Goal: Task Accomplishment & Management: Complete application form

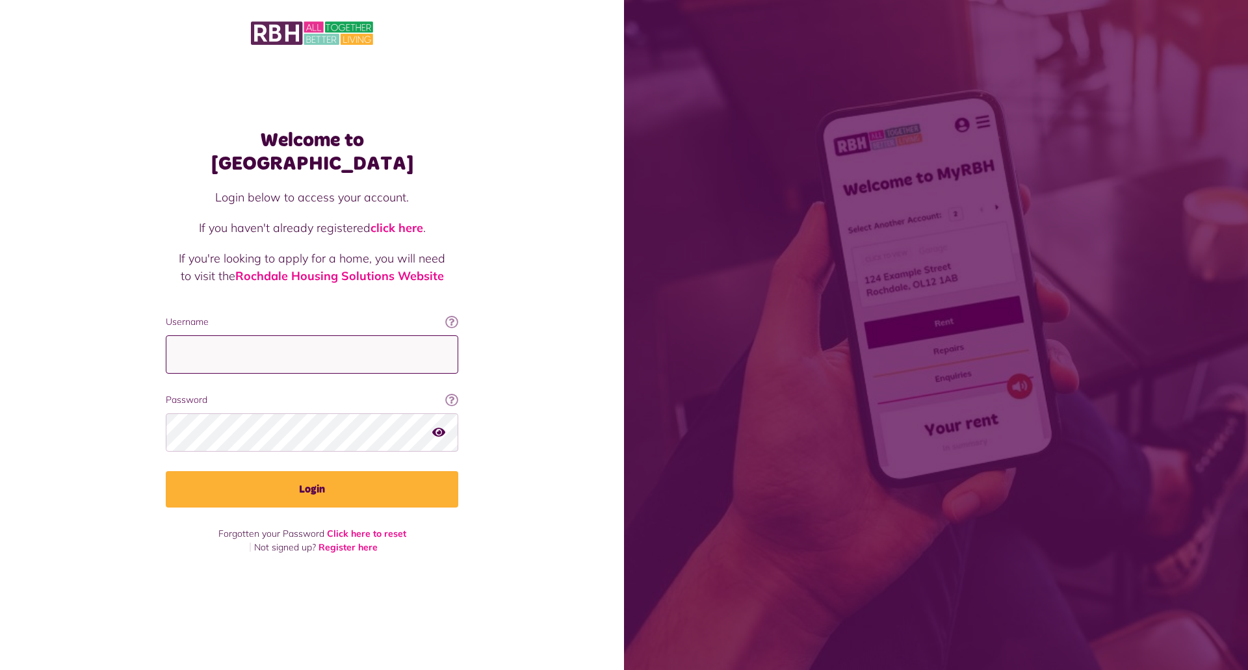
click at [248, 335] on input "Username" at bounding box center [312, 354] width 293 height 38
type input "**********"
click at [166, 471] on button "Login" at bounding box center [312, 489] width 293 height 36
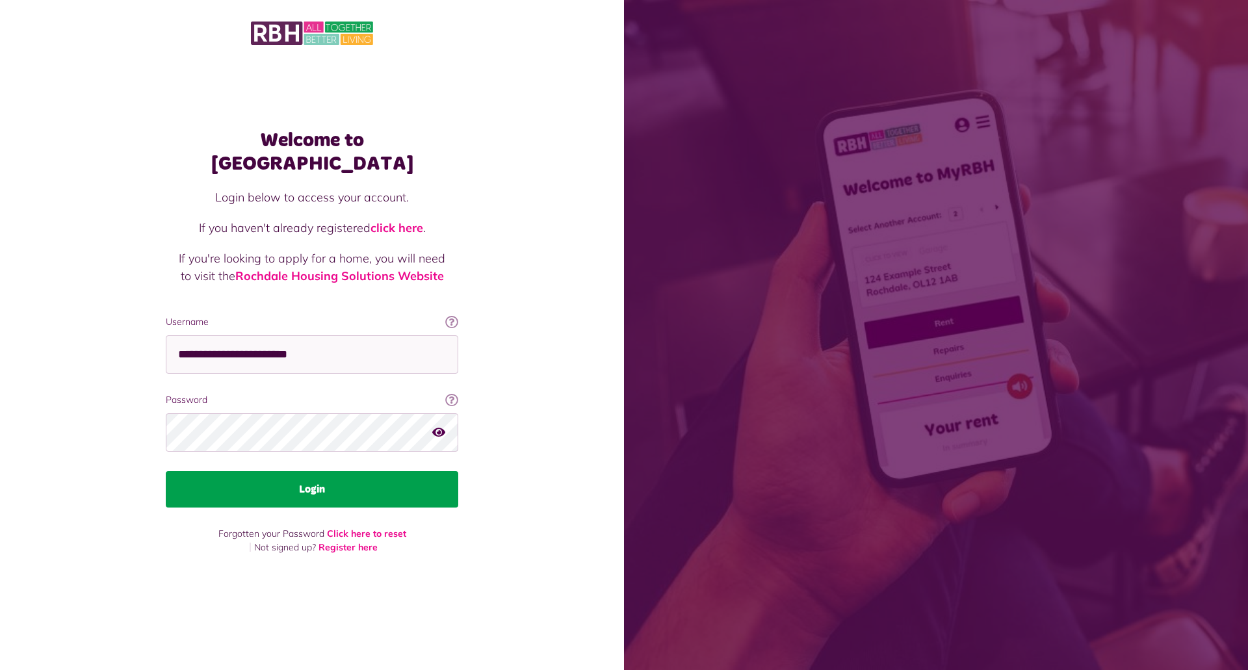
click at [327, 475] on button "Login" at bounding box center [312, 489] width 293 height 36
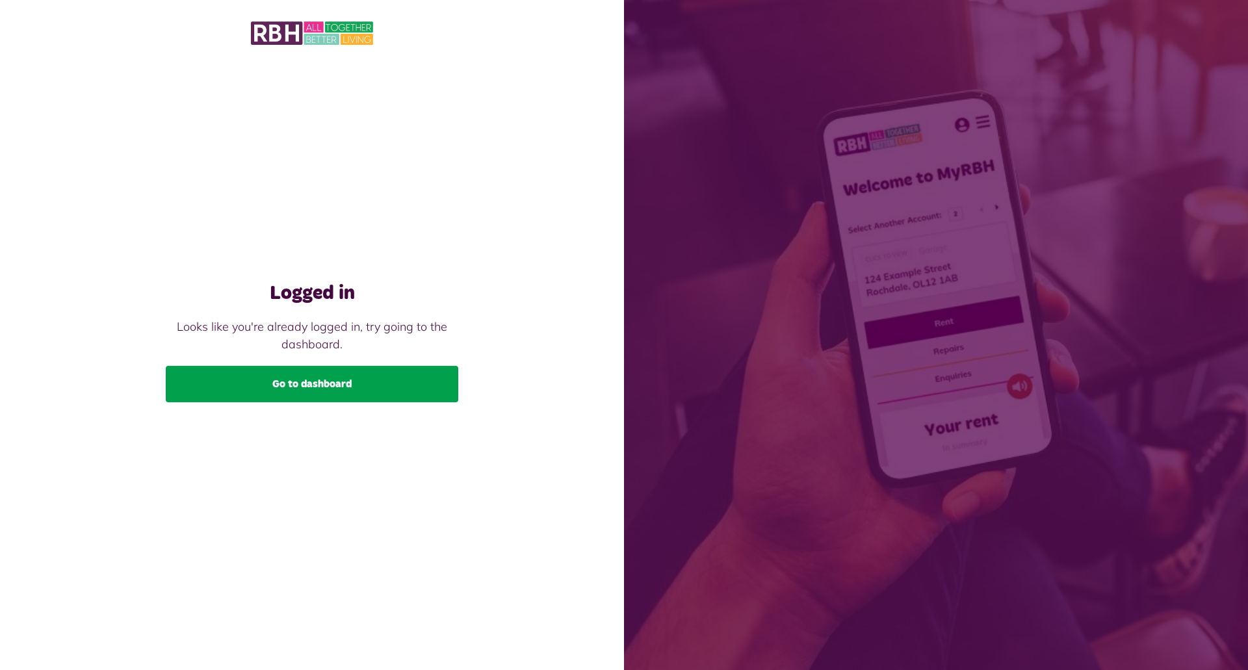
click at [319, 378] on link "Go to dashboard" at bounding box center [312, 384] width 293 height 36
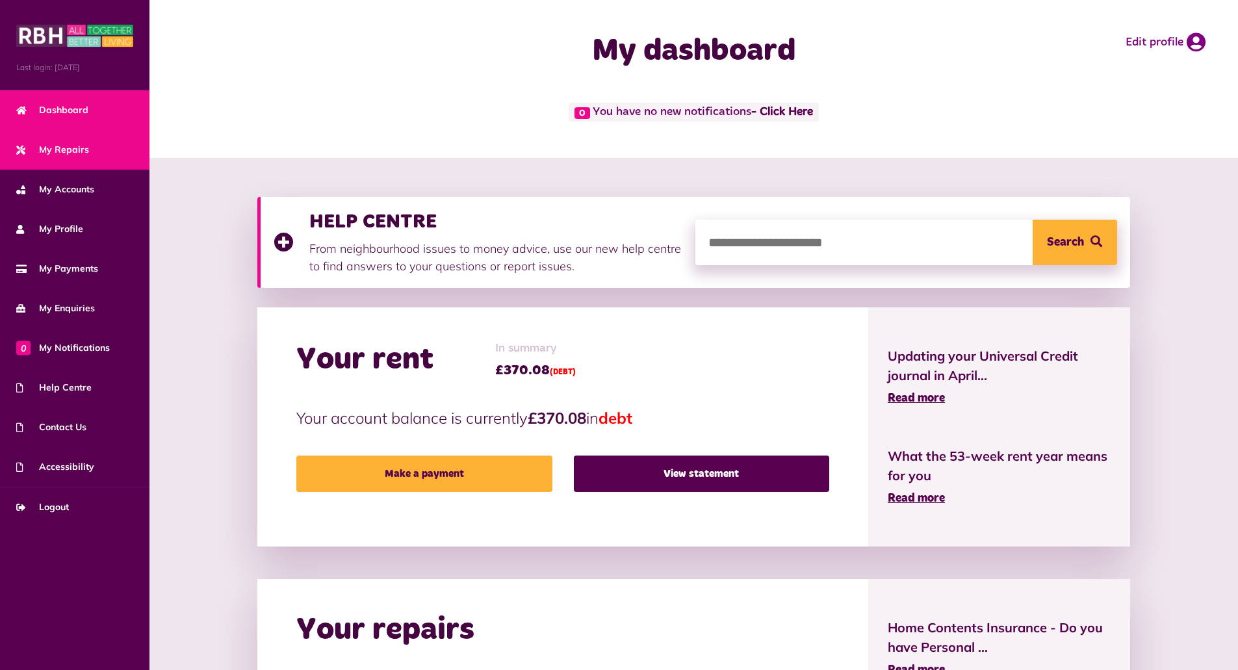
click at [93, 151] on link "My Repairs" at bounding box center [75, 150] width 150 height 40
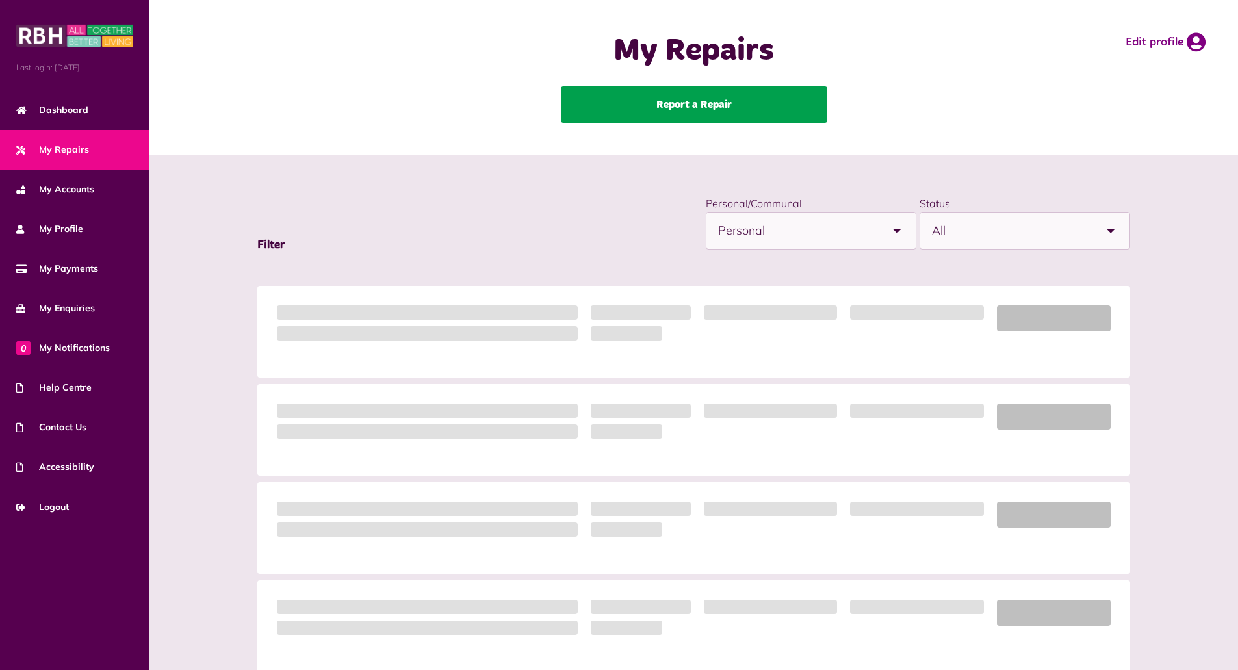
click at [744, 114] on link "Report a Repair" at bounding box center [694, 104] width 267 height 36
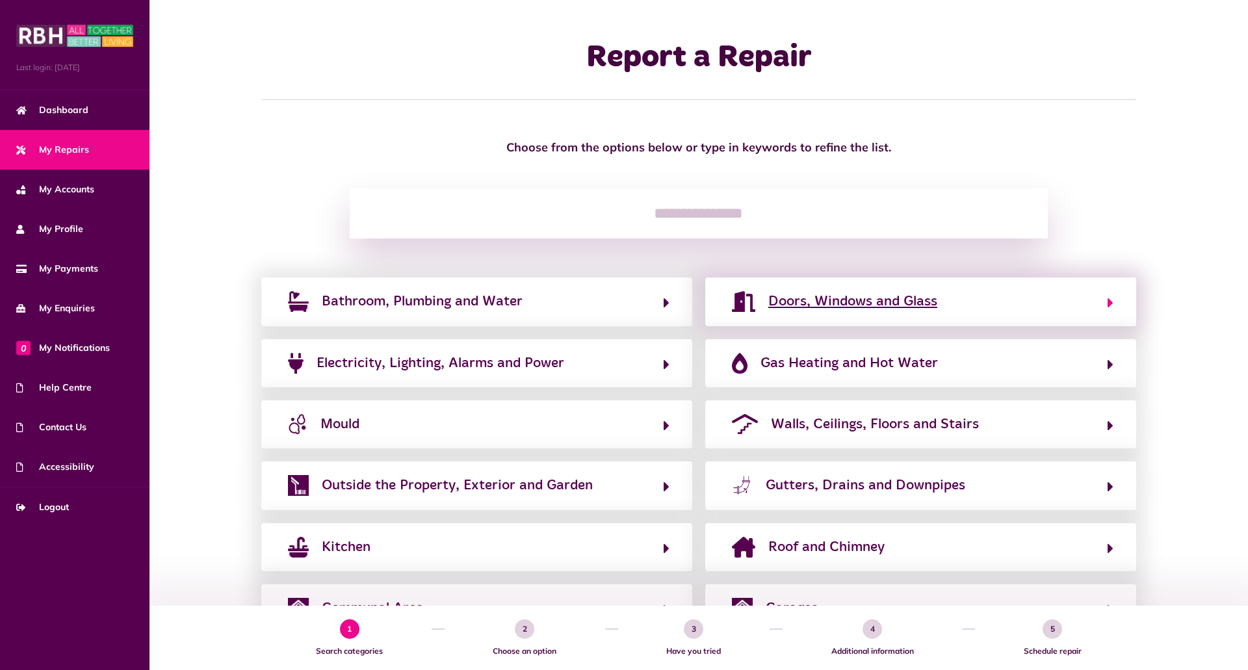
click at [852, 302] on span "Doors, Windows and Glass" at bounding box center [852, 301] width 169 height 21
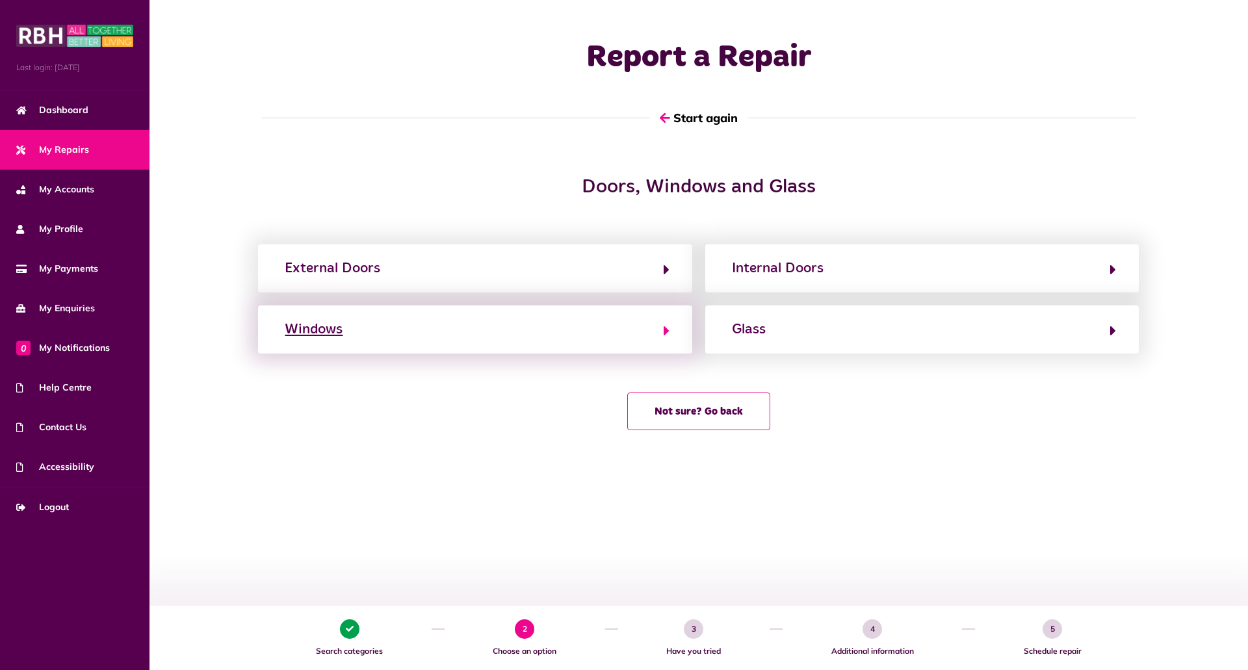
click at [571, 333] on button "Windows" at bounding box center [475, 330] width 388 height 22
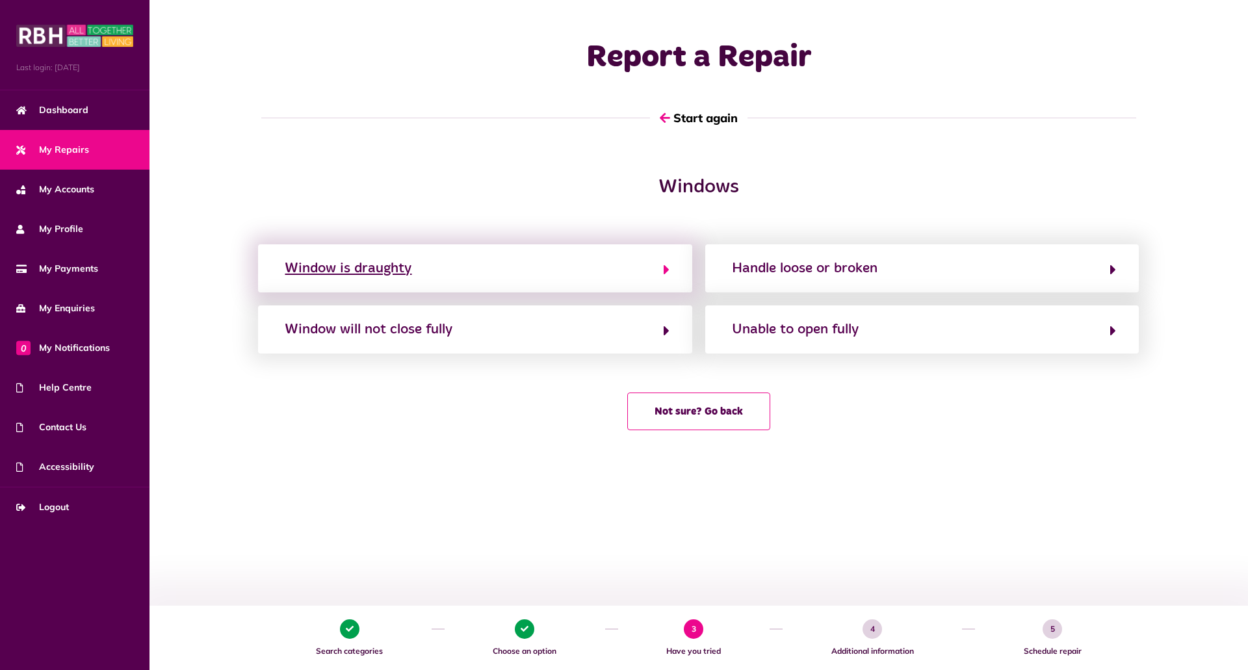
click at [486, 274] on button "Window is draughty" at bounding box center [475, 268] width 388 height 22
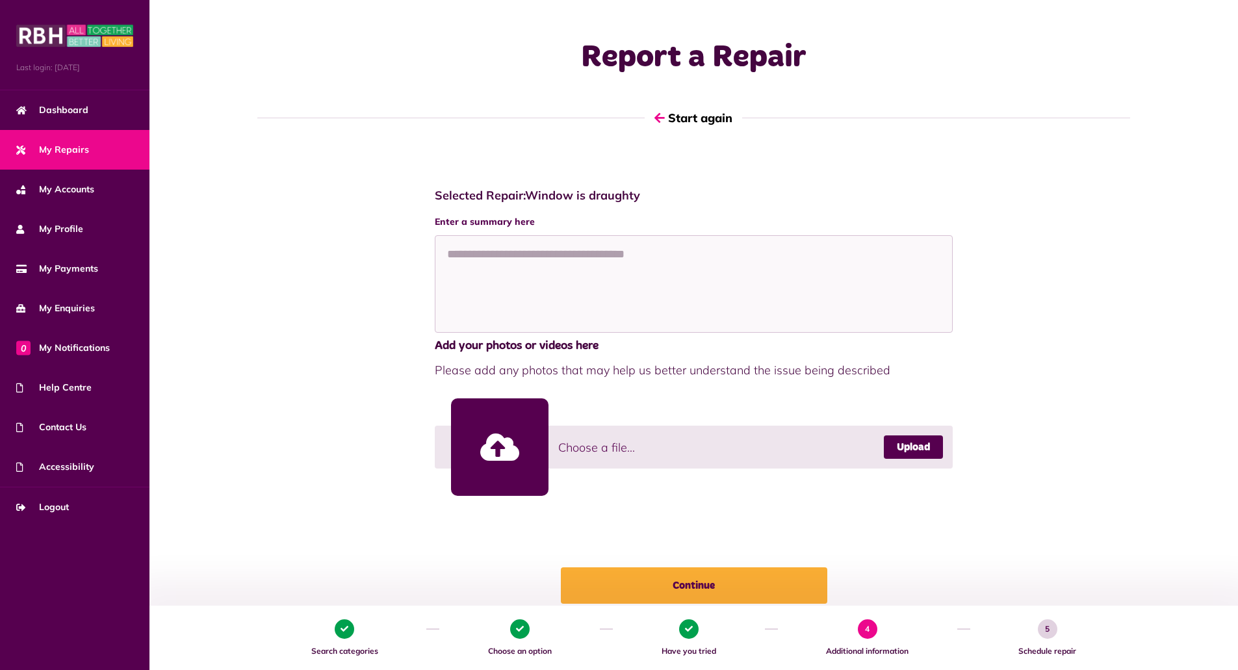
click at [503, 436] on link at bounding box center [500, 448] width 98 height 98
click at [505, 436] on link at bounding box center [500, 448] width 98 height 98
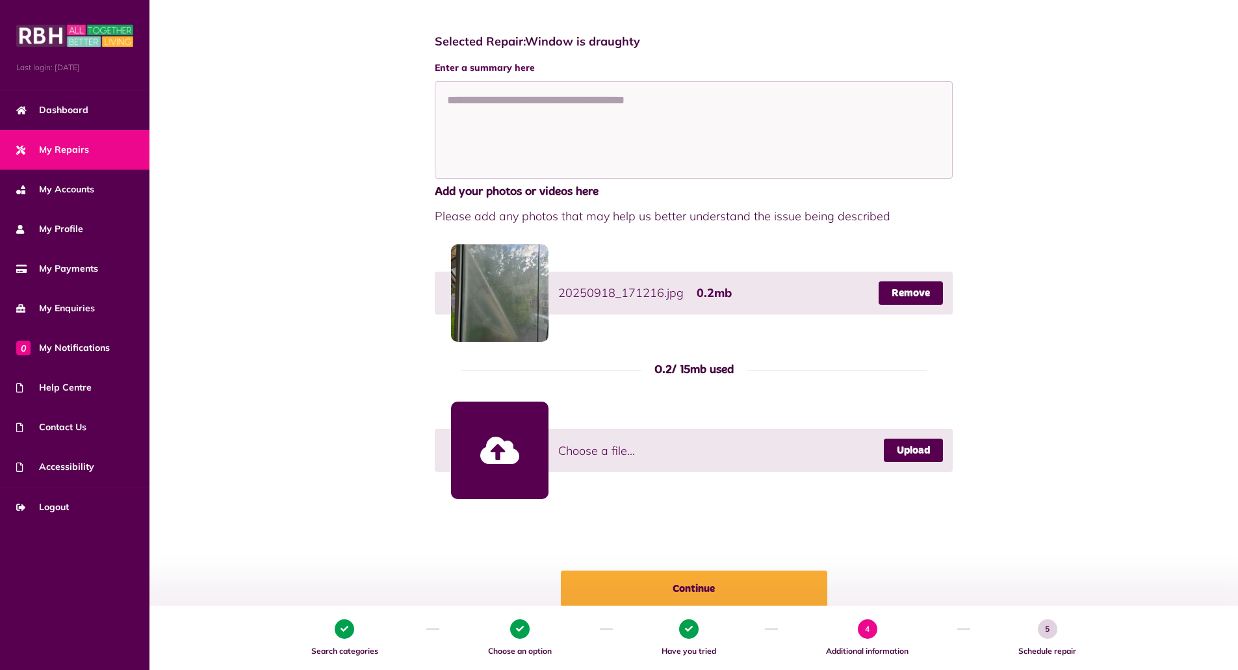
scroll to position [153, 0]
click at [499, 454] on link at bounding box center [500, 451] width 98 height 98
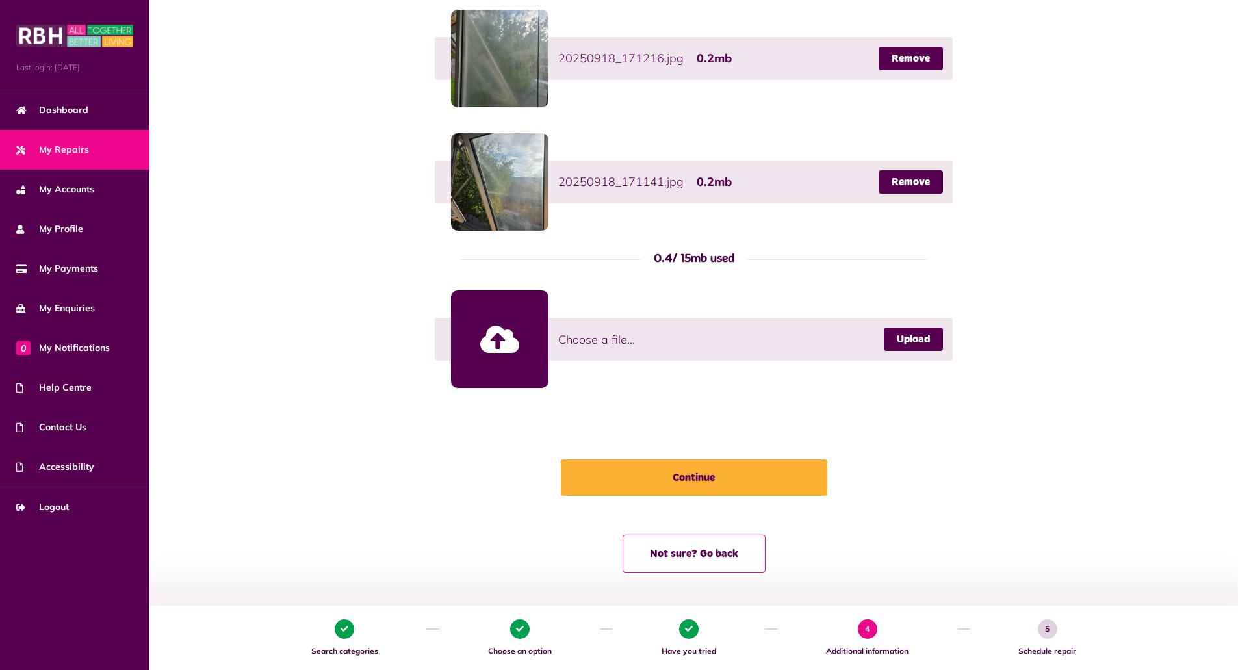
scroll to position [0, 0]
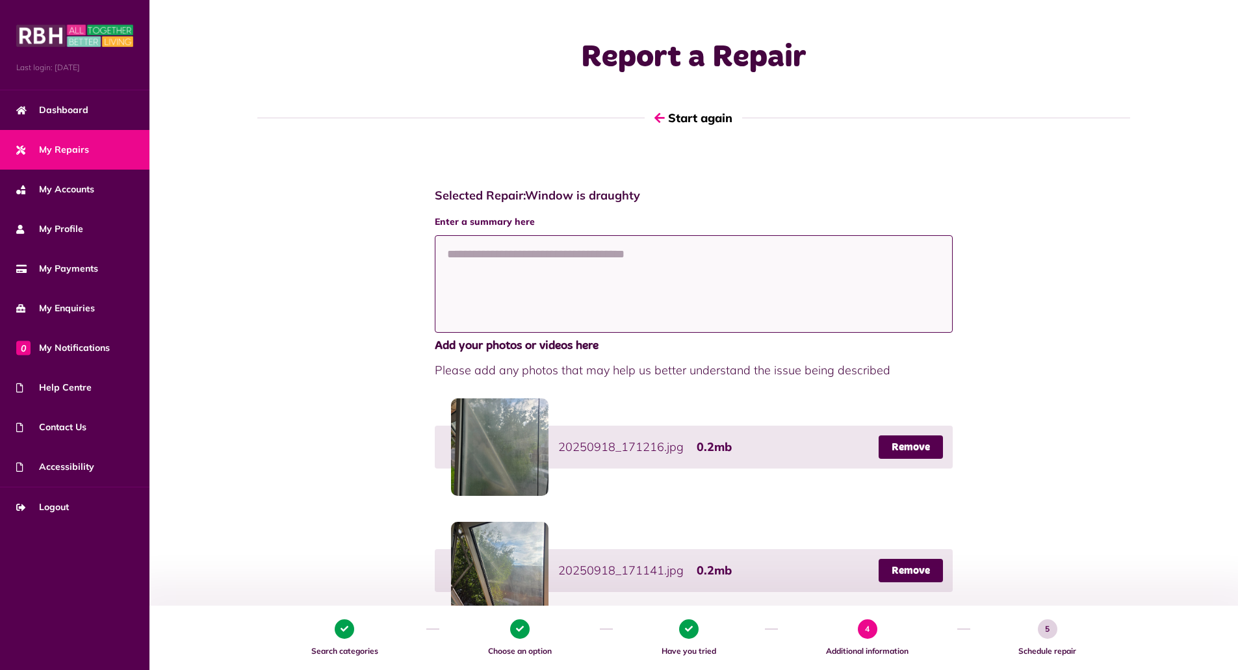
click at [503, 259] on textarea at bounding box center [694, 284] width 519 height 98
type textarea "**********"
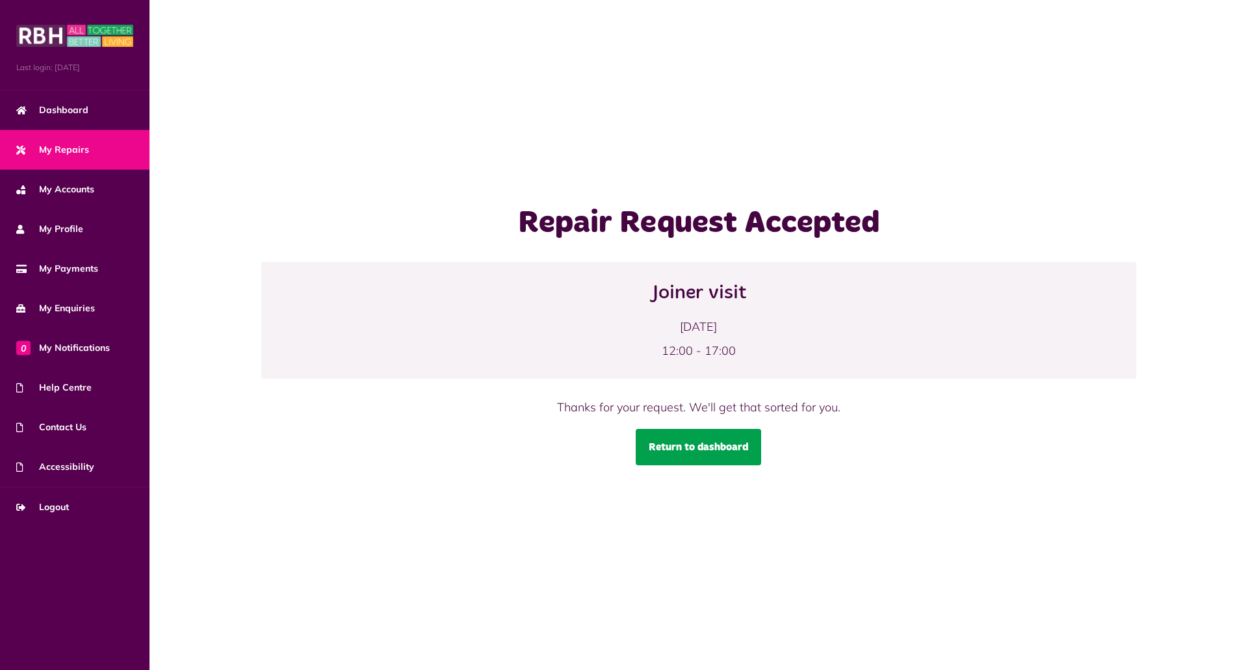
click at [686, 446] on link "Return to dashboard" at bounding box center [698, 447] width 125 height 36
